Goal: Check status: Check status

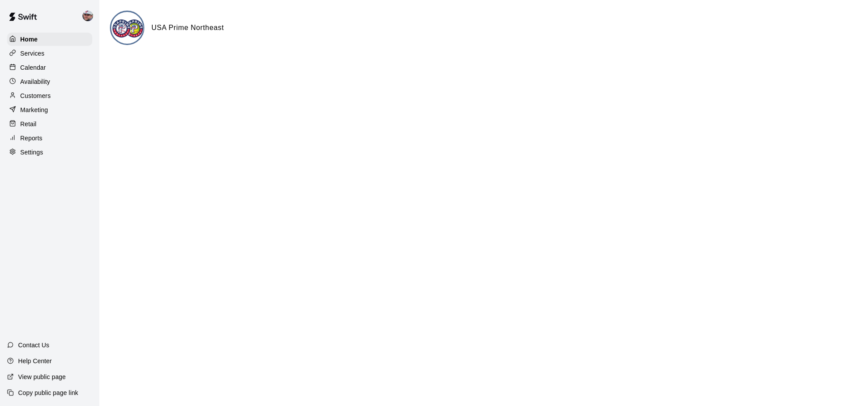
click at [25, 142] on p "Reports" at bounding box center [31, 138] width 22 height 9
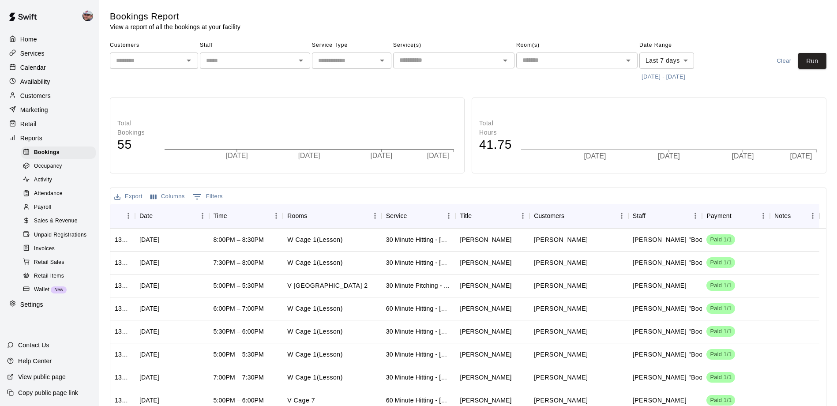
click at [54, 225] on span "Sales & Revenue" at bounding box center [56, 221] width 44 height 9
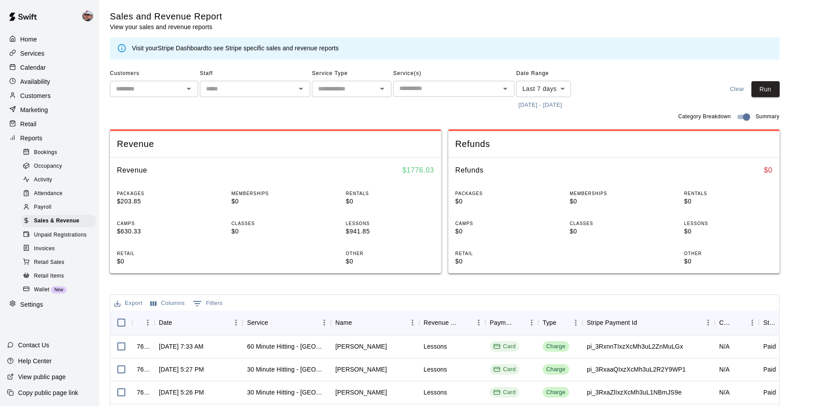
click at [35, 98] on p "Customers" at bounding box center [35, 95] width 30 height 9
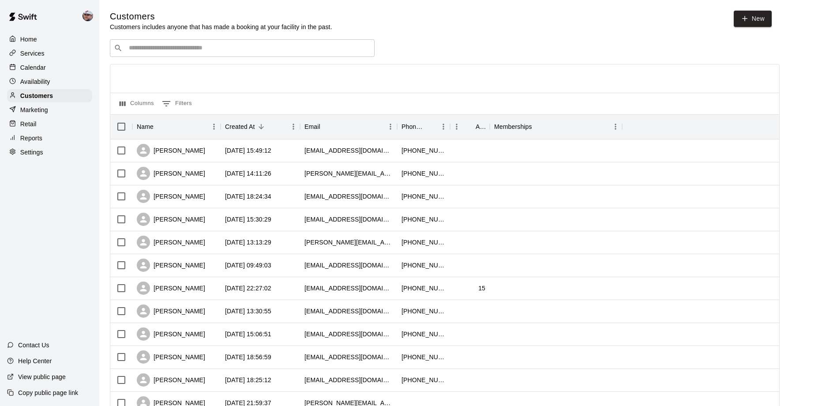
click at [212, 39] on div "Customers Customers includes anyone that has made a booking at your facility in…" at bounding box center [468, 374] width 717 height 726
click at [208, 50] on input "Search customers by name or email" at bounding box center [248, 48] width 244 height 9
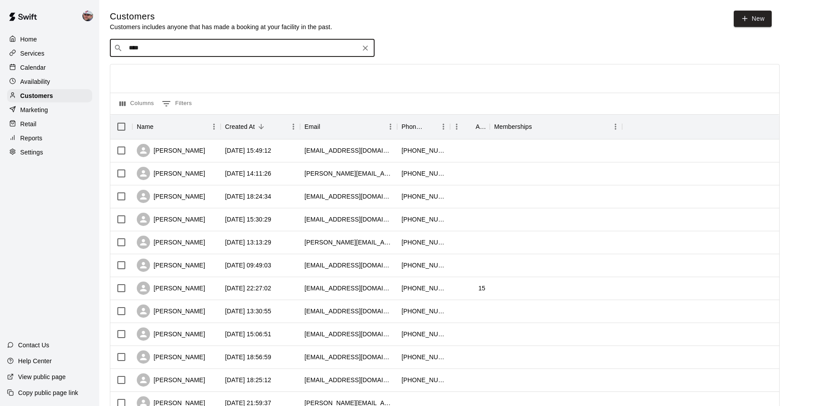
type input "*****"
click at [182, 72] on div "[PERSON_NAME] [EMAIL_ADDRESS][DOMAIN_NAME]" at bounding box center [182, 72] width 95 height 19
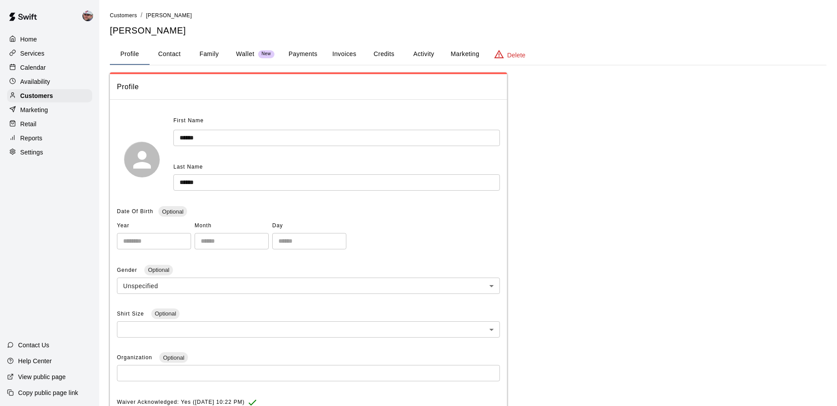
click at [322, 51] on button "Payments" at bounding box center [303, 54] width 43 height 21
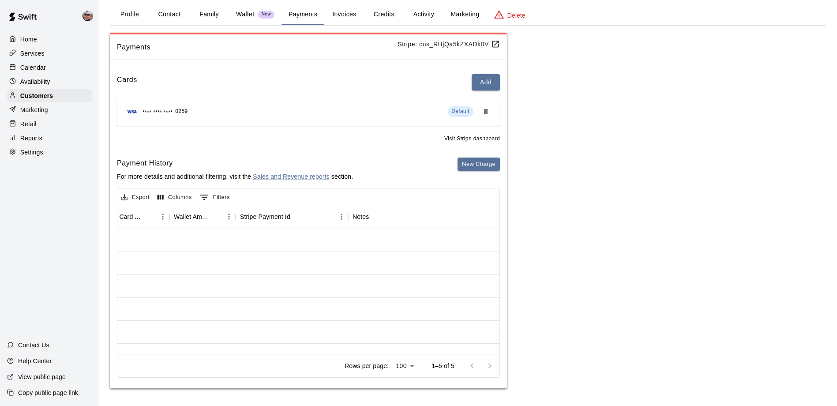
scroll to position [3, 778]
click at [387, 20] on button "Credits" at bounding box center [384, 14] width 40 height 21
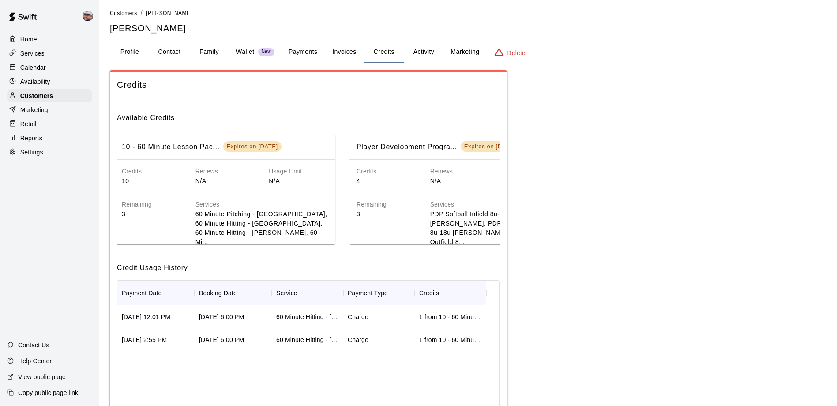
scroll to position [0, 0]
drag, startPoint x: 128, startPoint y: 203, endPoint x: 164, endPoint y: 204, distance: 36.6
click at [164, 204] on h6 "Remaining" at bounding box center [158, 205] width 60 height 10
drag, startPoint x: 164, startPoint y: 204, endPoint x: 135, endPoint y: 212, distance: 29.8
click at [135, 212] on p "3" at bounding box center [158, 214] width 60 height 9
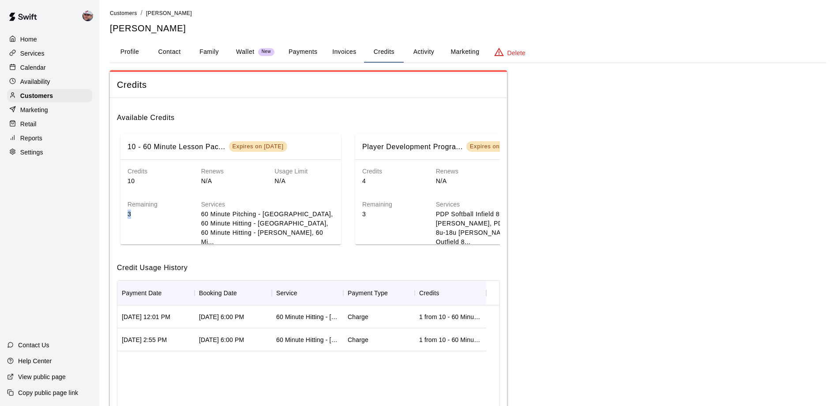
drag, startPoint x: 135, startPoint y: 212, endPoint x: 128, endPoint y: 214, distance: 8.1
click at [128, 214] on p "3" at bounding box center [158, 214] width 60 height 9
drag, startPoint x: 128, startPoint y: 214, endPoint x: 152, endPoint y: 225, distance: 26.7
click at [152, 225] on div "Remaining 3" at bounding box center [150, 216] width 74 height 61
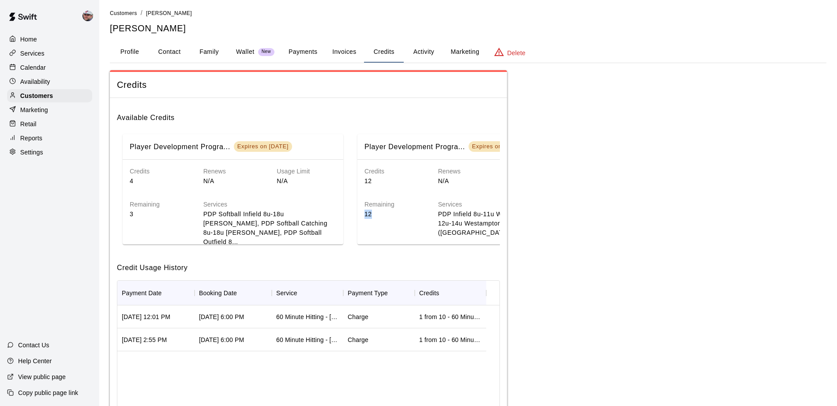
drag, startPoint x: 379, startPoint y: 214, endPoint x: 360, endPoint y: 214, distance: 18.5
click at [360, 214] on div "Remaining 12" at bounding box center [387, 212] width 74 height 52
click at [282, 198] on div "Services PDP Softball Infield 8u-18u [PERSON_NAME], PDP Softball Catching 8u-18…" at bounding box center [262, 216] width 147 height 61
drag, startPoint x: 139, startPoint y: 212, endPoint x: 130, endPoint y: 212, distance: 9.3
click at [130, 212] on p "3" at bounding box center [160, 214] width 60 height 9
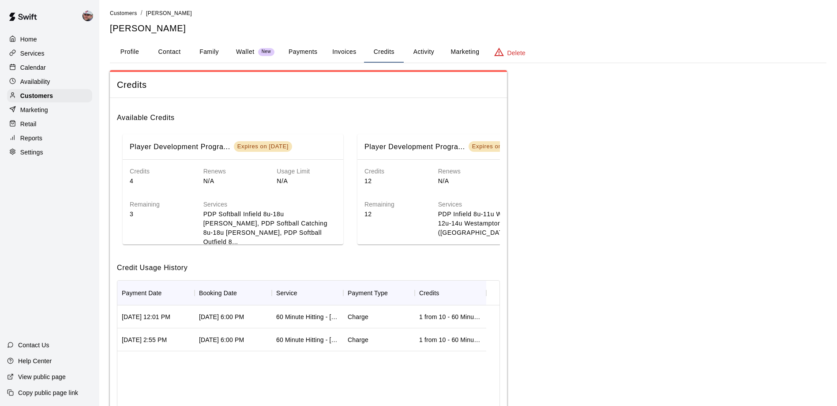
click at [387, 221] on div "Remaining 12" at bounding box center [387, 212] width 74 height 52
drag, startPoint x: 232, startPoint y: 145, endPoint x: 308, endPoint y: 150, distance: 76.1
click at [308, 150] on div "Player Development Progra... Expires on [DATE]" at bounding box center [235, 146] width 210 height 11
click at [573, 129] on div "Credits Available Credits 10 - 60 Minute Lesson Pac... Expires on [DATE] Credit…" at bounding box center [468, 275] width 717 height 411
click at [374, 220] on div "Remaining 12" at bounding box center [387, 212] width 74 height 52
